Goal: Information Seeking & Learning: Understand process/instructions

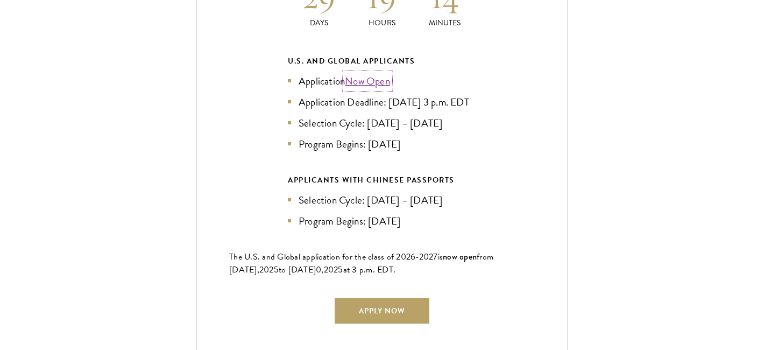
scroll to position [2451, 0]
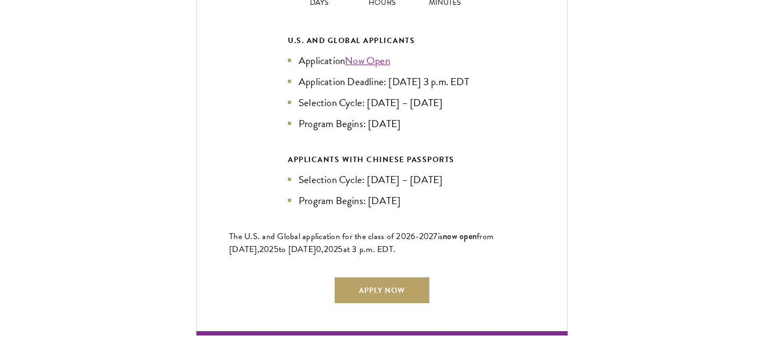
click at [375, 53] on ul "Application Now Open Application Deadline: Sept 10, 2025 at 3 p.m. EDT Selectio…" at bounding box center [382, 92] width 188 height 79
click at [376, 53] on link "Now Open" at bounding box center [367, 61] width 45 height 16
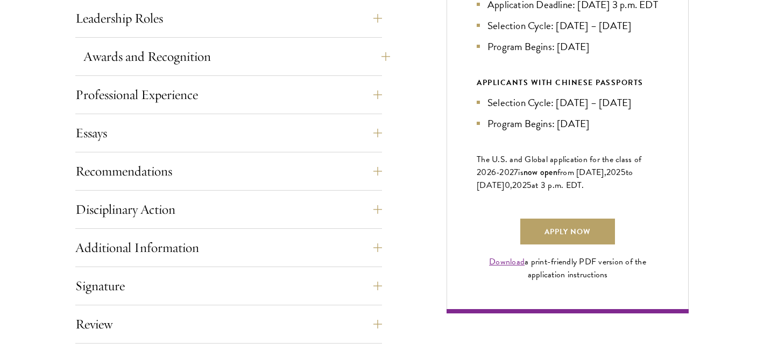
scroll to position [655, 0]
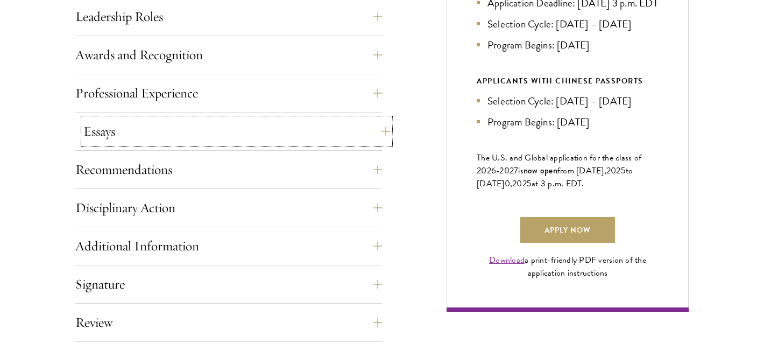
click at [376, 131] on button "Essays" at bounding box center [236, 131] width 307 height 26
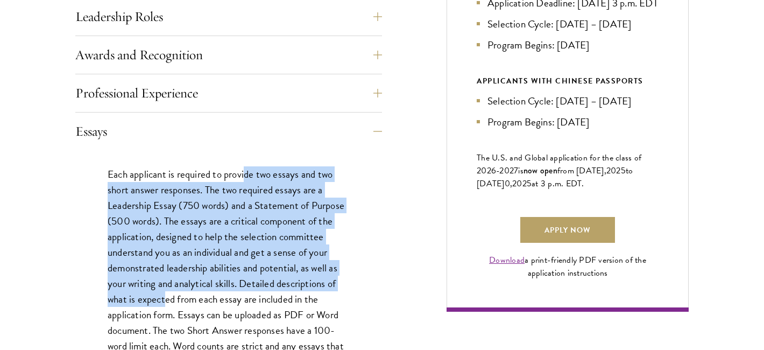
drag, startPoint x: 247, startPoint y: 178, endPoint x: 166, endPoint y: 296, distance: 143.0
click at [166, 296] on p "Each applicant is required to provide two essays and two short answer responses…" at bounding box center [229, 291] width 242 height 250
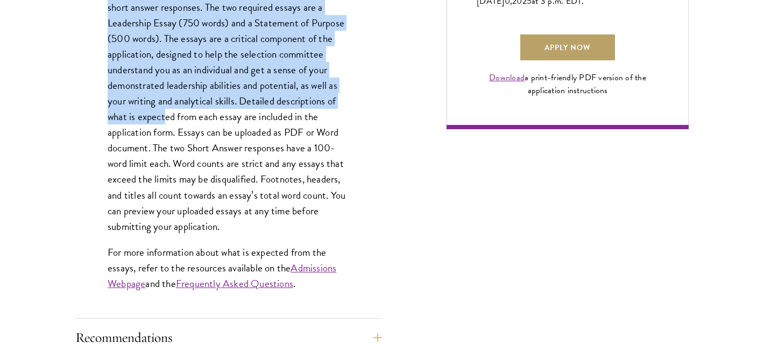
scroll to position [838, 0]
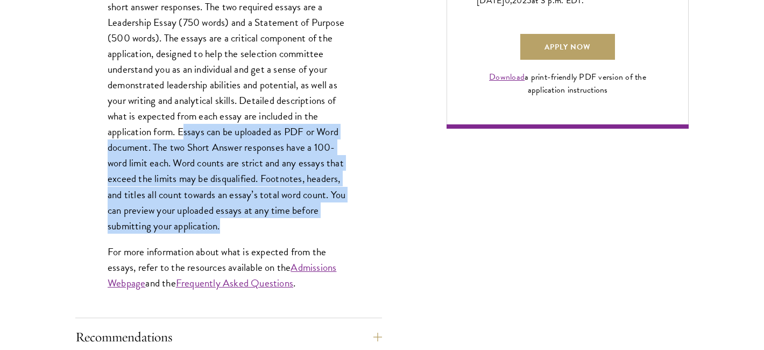
drag, startPoint x: 183, startPoint y: 136, endPoint x: 248, endPoint y: 230, distance: 114.2
click at [248, 230] on p "Each applicant is required to provide two essays and two short answer responses…" at bounding box center [229, 108] width 242 height 250
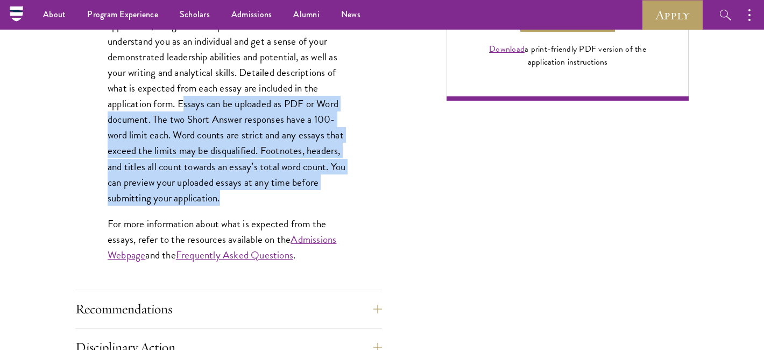
scroll to position [866, 0]
